Goal: Task Accomplishment & Management: Manage account settings

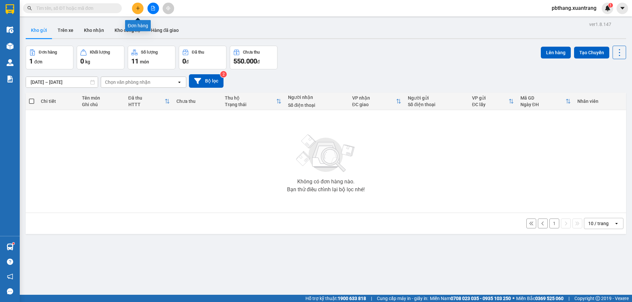
click at [139, 9] on icon "plus" at bounding box center [138, 8] width 5 height 5
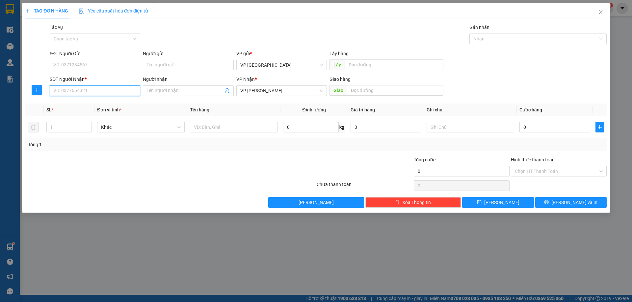
click at [128, 92] on input "SĐT Người Nhận *" at bounding box center [95, 91] width 90 height 11
type input "0962067229"
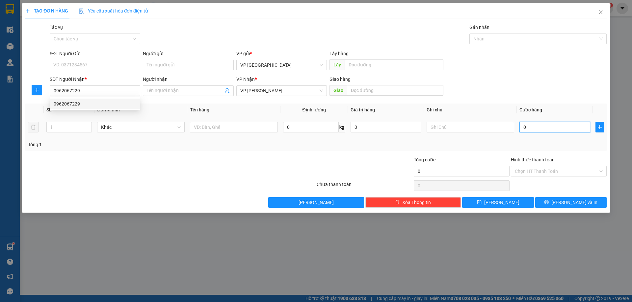
click at [545, 130] on input "0" at bounding box center [554, 127] width 71 height 11
type input "5"
type input "50"
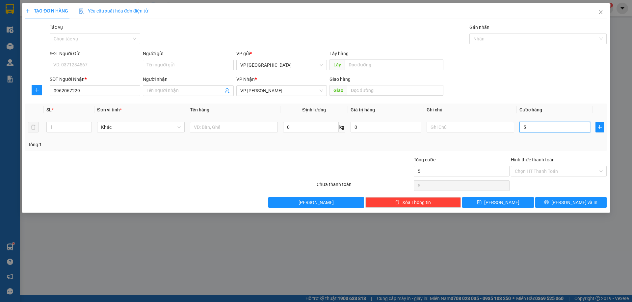
type input "50"
type input "50.000"
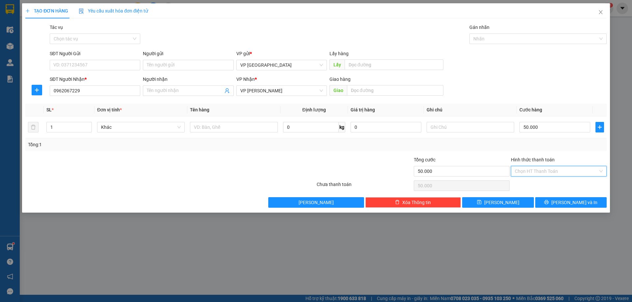
click at [538, 169] on input "Hình thức thanh toán" at bounding box center [556, 171] width 83 height 10
click at [534, 182] on div "Tại văn phòng" at bounding box center [559, 184] width 88 height 7
type input "0"
click at [548, 209] on div "TẠO ĐƠN HÀNG Yêu cầu xuất hóa đơn điện tử Transit Pickup Surcharge Ids Transit …" at bounding box center [316, 108] width 588 height 210
click at [549, 204] on button "[PERSON_NAME] và In" at bounding box center [570, 202] width 71 height 11
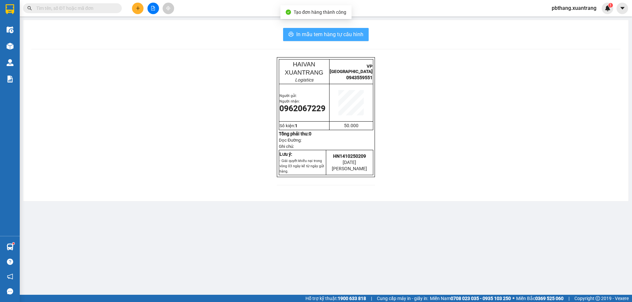
click at [341, 33] on span "In mẫu tem hàng tự cấu hình" at bounding box center [329, 34] width 67 height 8
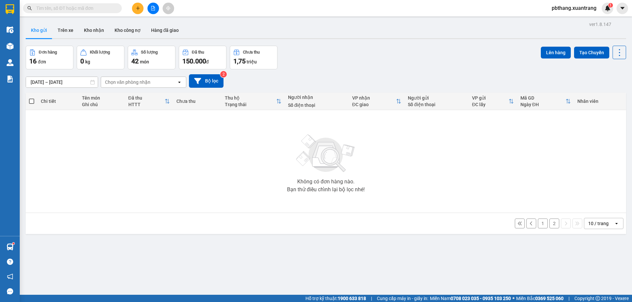
scroll to position [43, 0]
click at [538, 224] on button "1" at bounding box center [543, 224] width 10 height 10
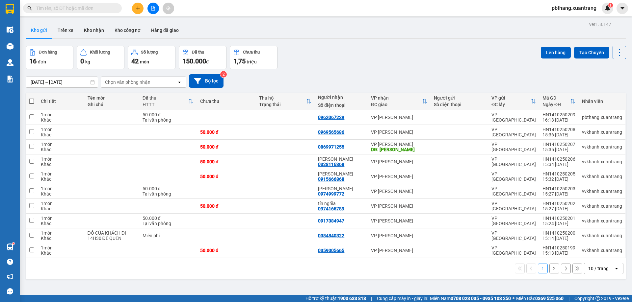
click at [550, 267] on button "2" at bounding box center [554, 269] width 10 height 10
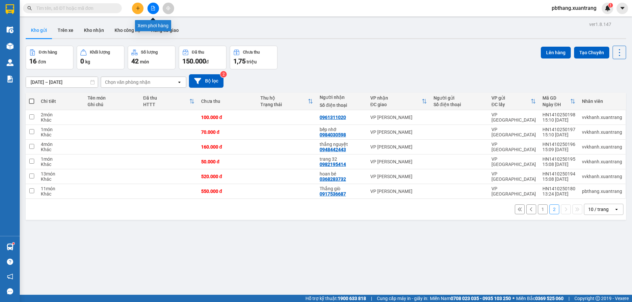
click at [153, 7] on icon "file-add" at bounding box center [153, 8] width 5 height 5
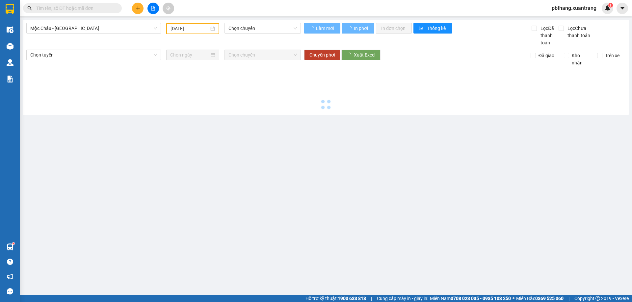
type input "[DATE]"
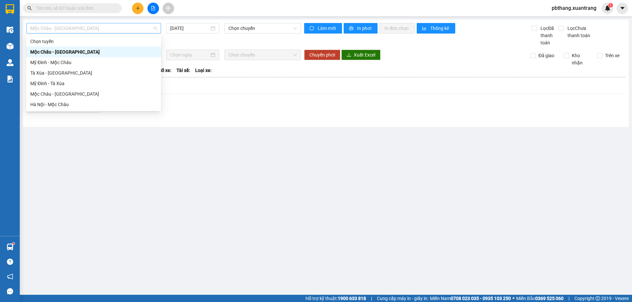
click at [148, 28] on span "Mộc Châu - [GEOGRAPHIC_DATA]" at bounding box center [93, 28] width 127 height 10
click at [69, 104] on div "Hà Nội - Mộc Châu" at bounding box center [93, 104] width 127 height 7
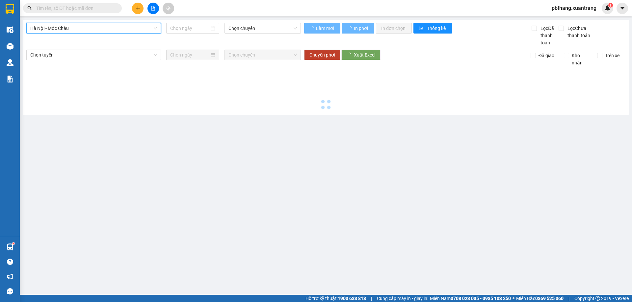
type input "[DATE]"
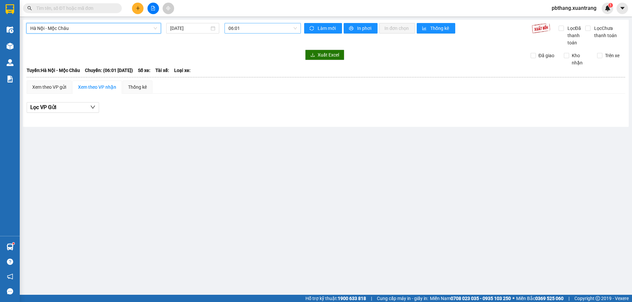
click at [242, 27] on span "06:01" at bounding box center [262, 28] width 68 height 10
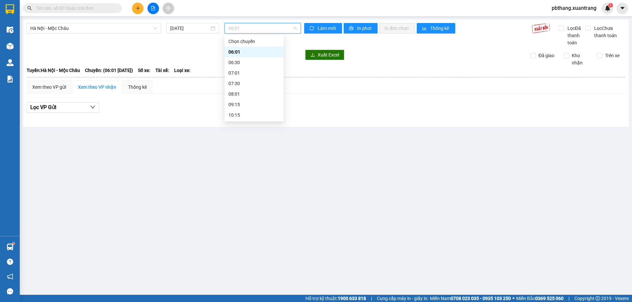
scroll to position [95, 0]
click at [242, 85] on div "16:15" at bounding box center [253, 83] width 51 height 7
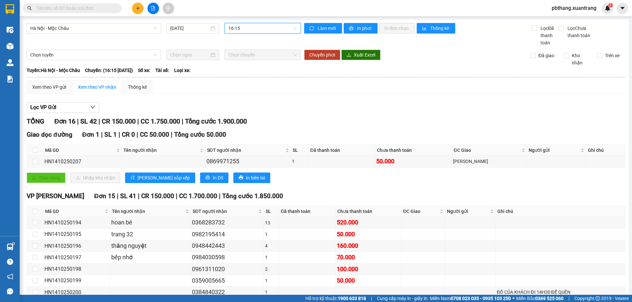
click at [242, 26] on span "16:15" at bounding box center [262, 28] width 68 height 10
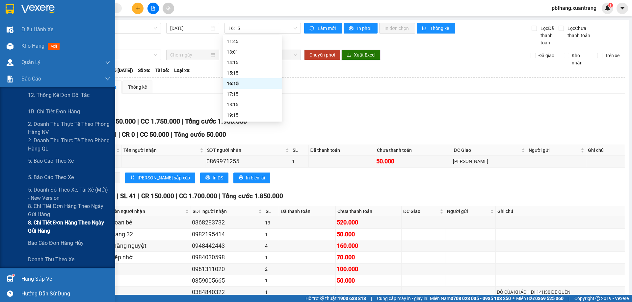
click at [61, 227] on span "8. Chi tiết đơn hàng theo ngày gửi hàng" at bounding box center [69, 227] width 82 height 16
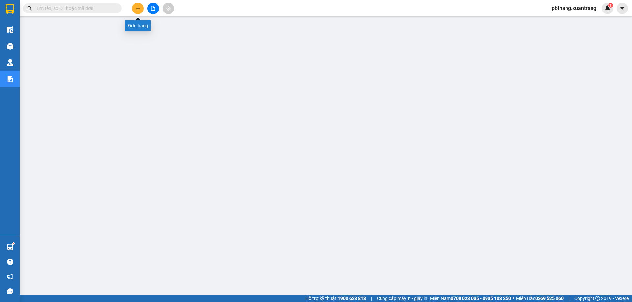
click at [141, 8] on button at bounding box center [138, 9] width 12 height 12
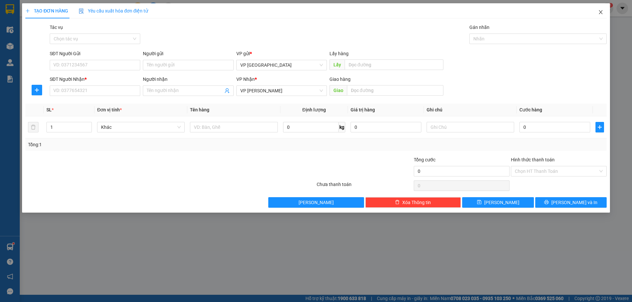
click at [600, 13] on icon "close" at bounding box center [600, 12] width 5 height 5
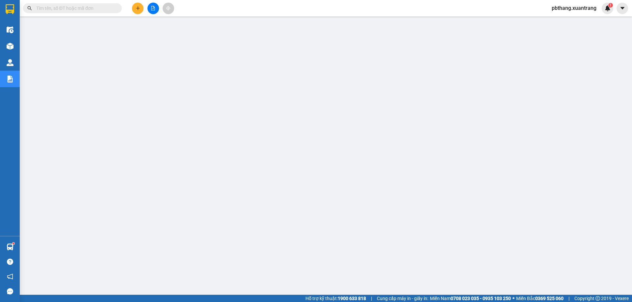
click at [150, 13] on button at bounding box center [153, 9] width 12 height 12
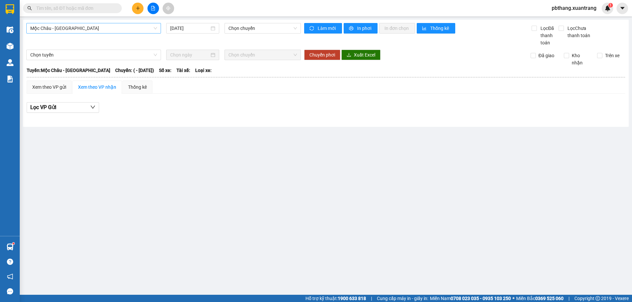
click at [145, 27] on span "Mộc Châu - [GEOGRAPHIC_DATA]" at bounding box center [93, 28] width 127 height 10
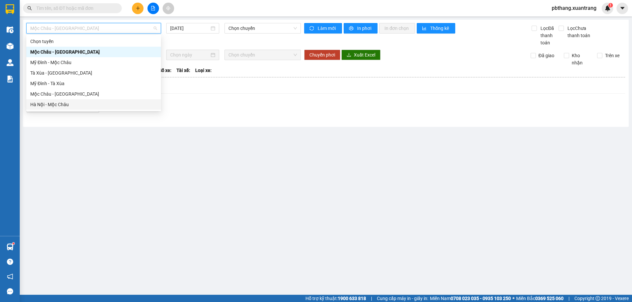
click at [70, 107] on div "Hà Nội - Mộc Châu" at bounding box center [93, 104] width 127 height 7
type input "[DATE]"
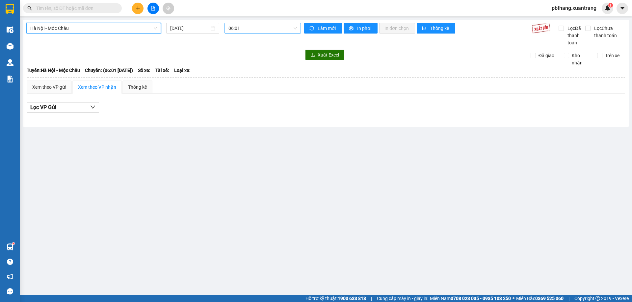
click at [224, 32] on div "06:01" at bounding box center [262, 28] width 76 height 11
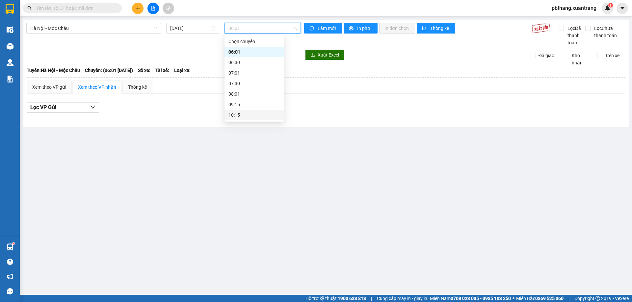
scroll to position [66, 0]
click at [235, 115] on div "16:15" at bounding box center [253, 112] width 51 height 7
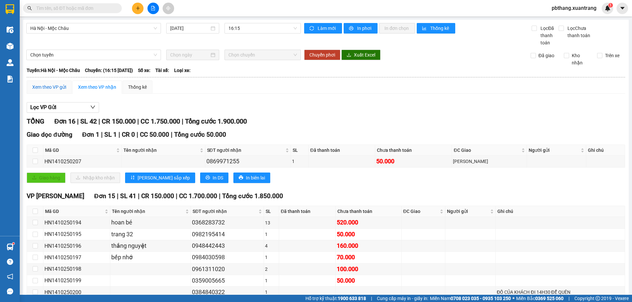
click at [46, 89] on div "Xem theo VP gửi" at bounding box center [49, 87] width 34 height 7
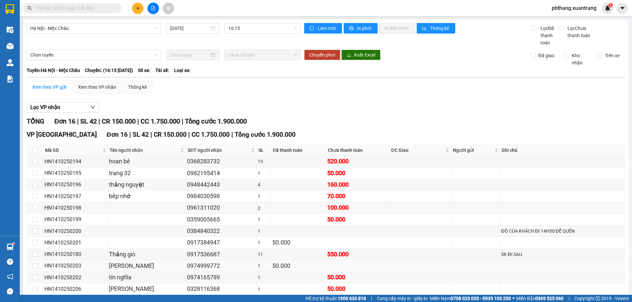
scroll to position [81, 0]
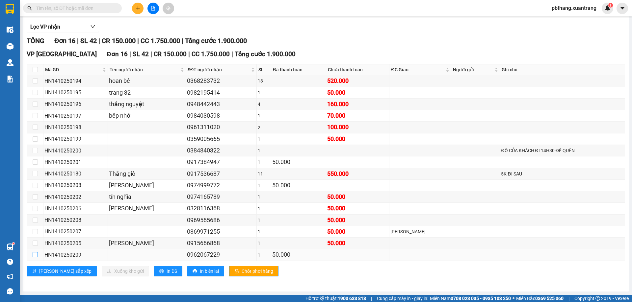
click at [33, 255] on input "checkbox" at bounding box center [35, 254] width 5 height 5
checkbox input "true"
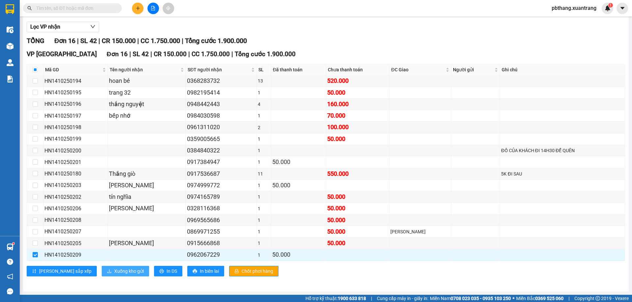
click at [107, 271] on icon "download" at bounding box center [109, 271] width 5 height 5
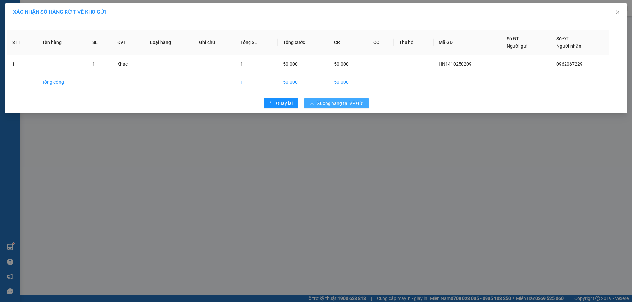
click at [351, 103] on span "Xuống hàng tại VP Gửi" at bounding box center [340, 103] width 46 height 7
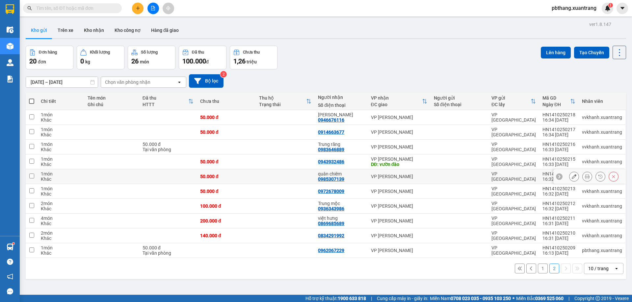
scroll to position [30, 0]
